Goal: Check status

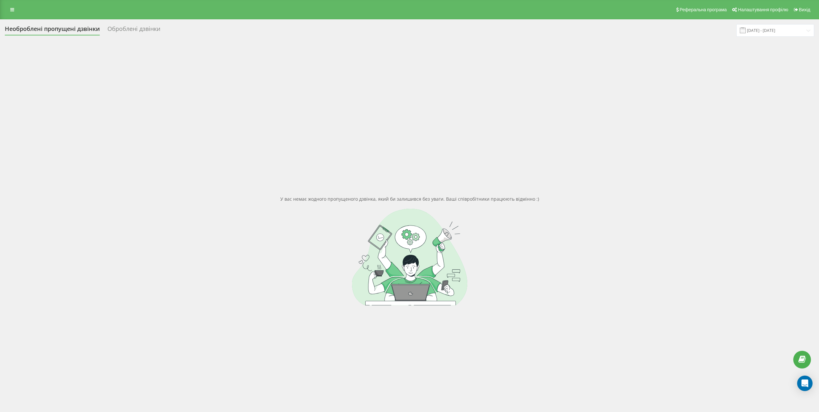
click at [131, 27] on div "Оброблені дзвінки" at bounding box center [134, 30] width 53 height 10
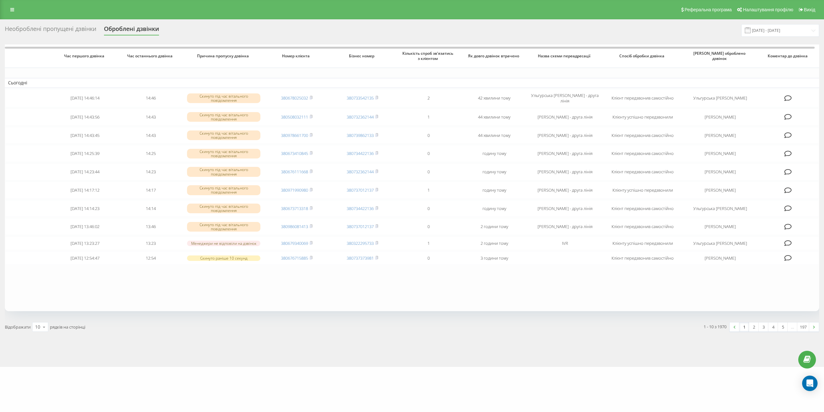
click at [52, 29] on div "Необроблені пропущені дзвінки" at bounding box center [50, 30] width 91 height 10
